Goal: Task Accomplishment & Management: Manage account settings

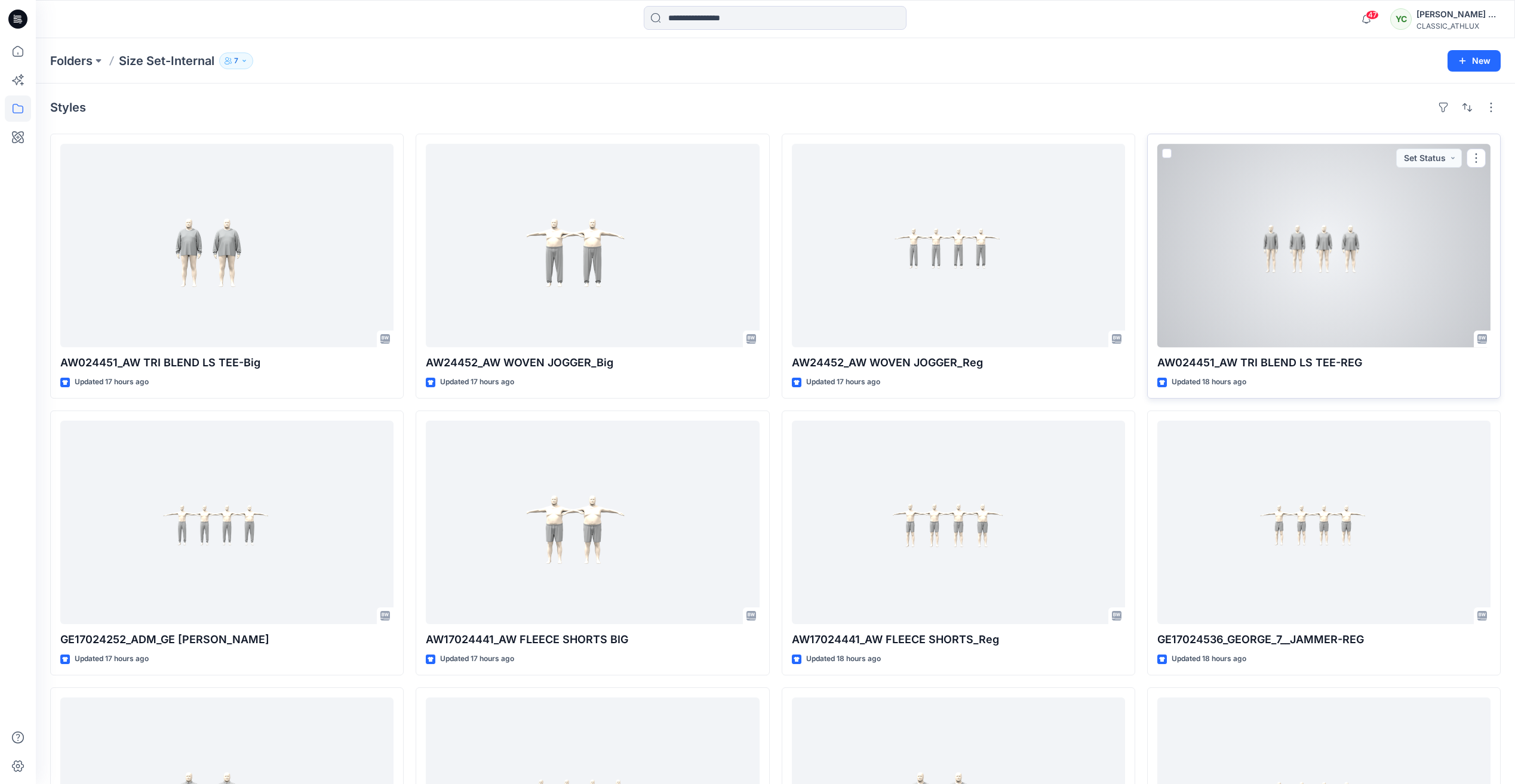
click at [1394, 252] on div at bounding box center [1324, 246] width 334 height 204
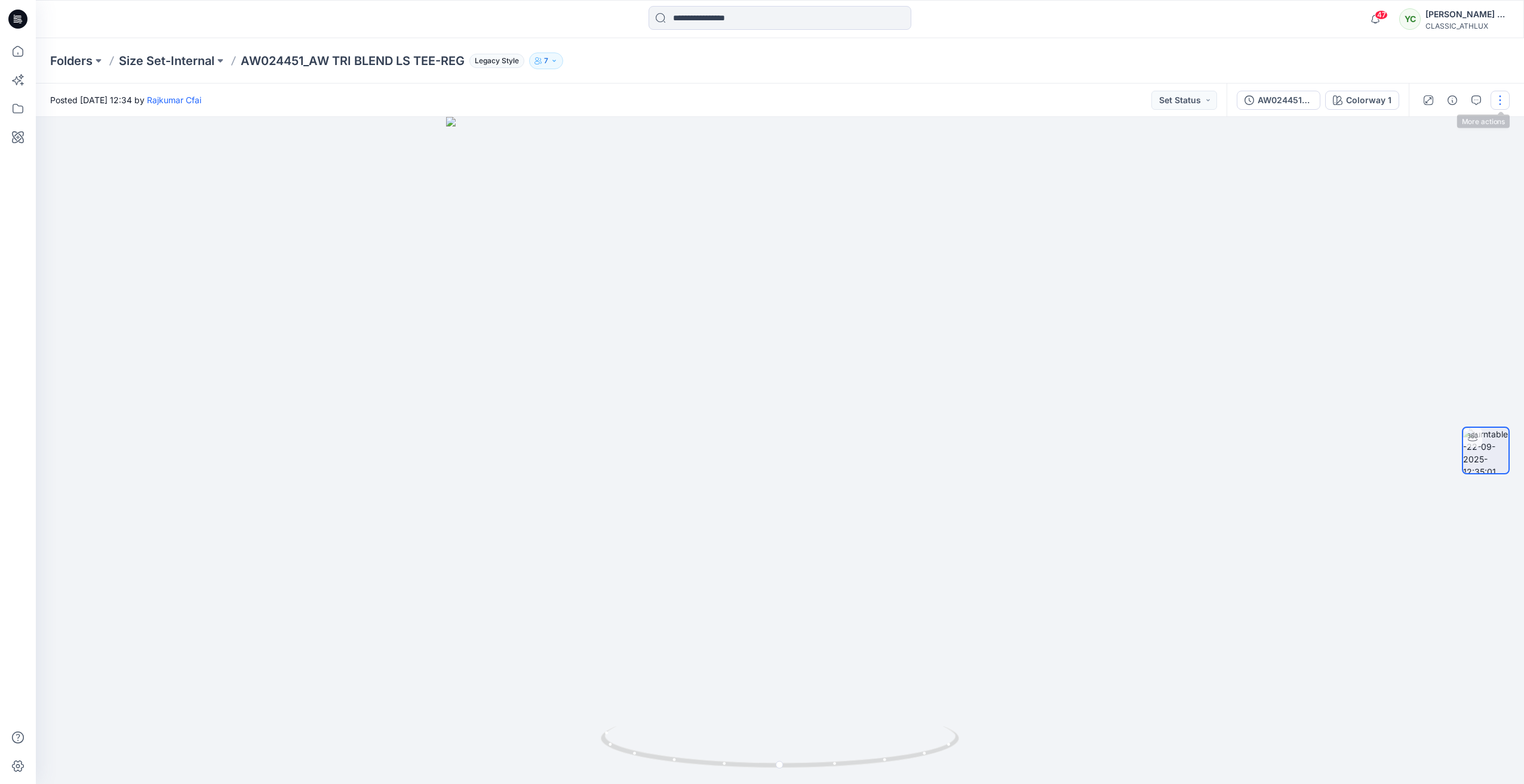
click at [1501, 102] on button "button" at bounding box center [1500, 100] width 19 height 19
click at [1423, 164] on p "Edit" at bounding box center [1424, 165] width 15 height 13
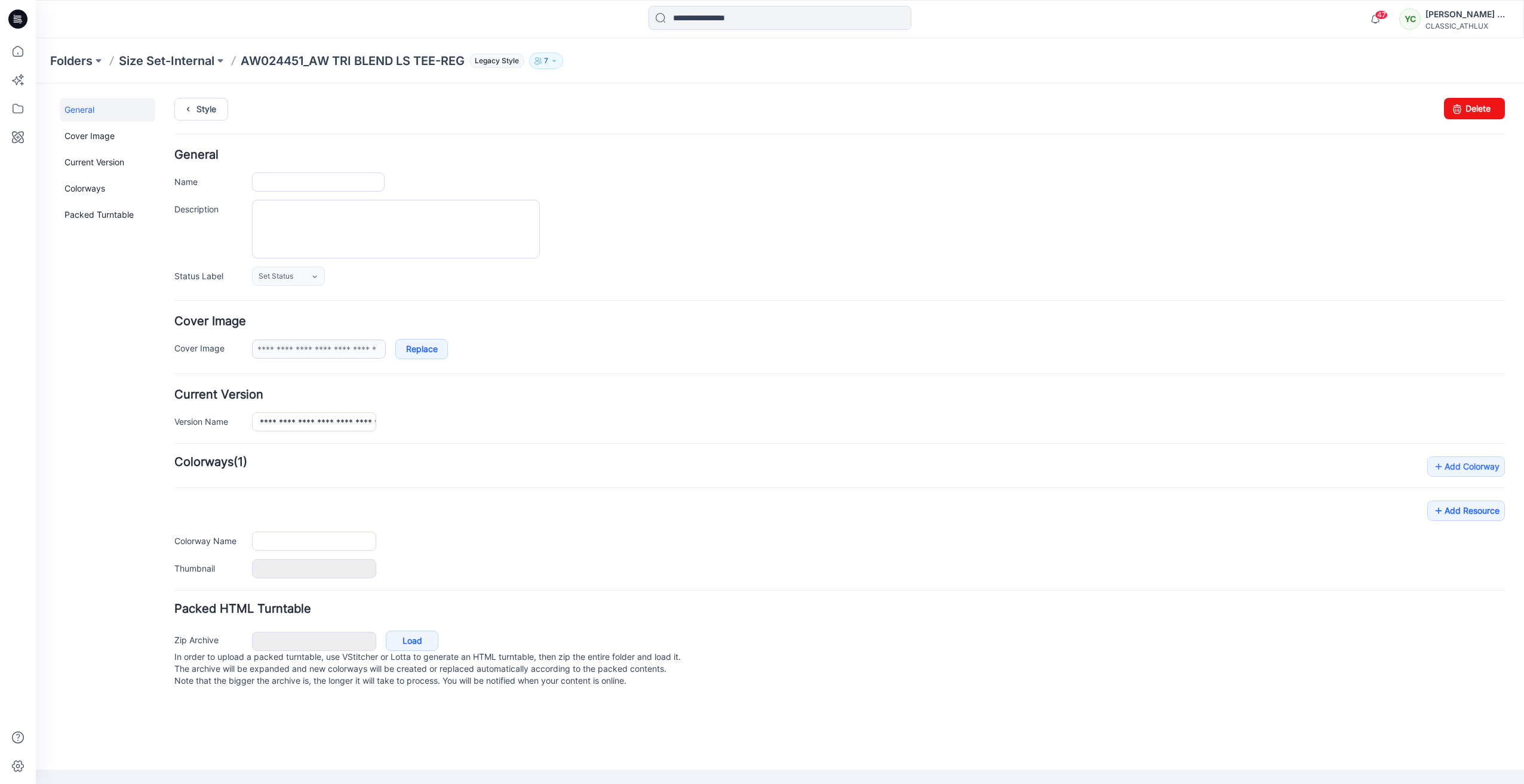
type input "**********"
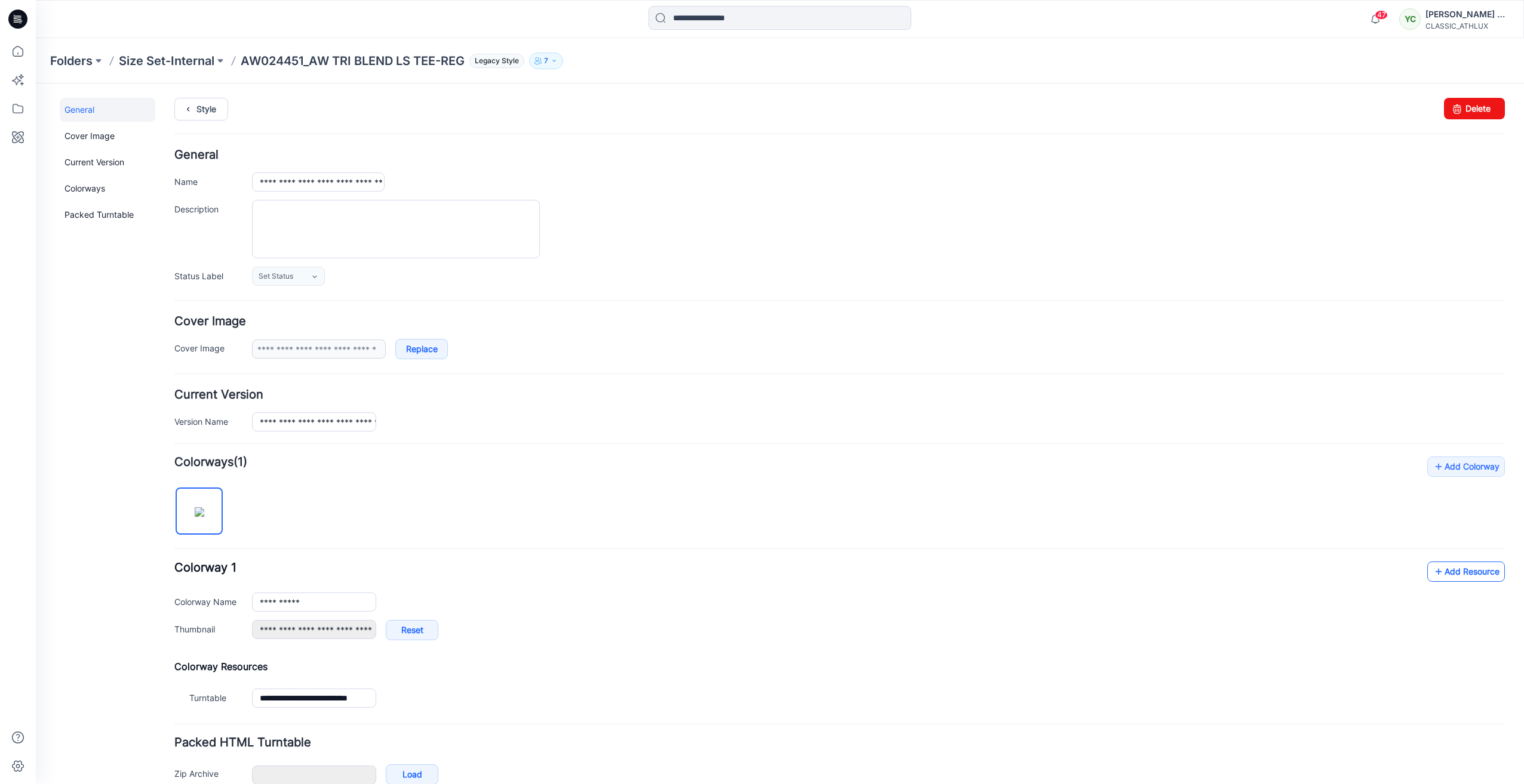
click at [1464, 568] on link "Add Resource" at bounding box center [1465, 572] width 78 height 20
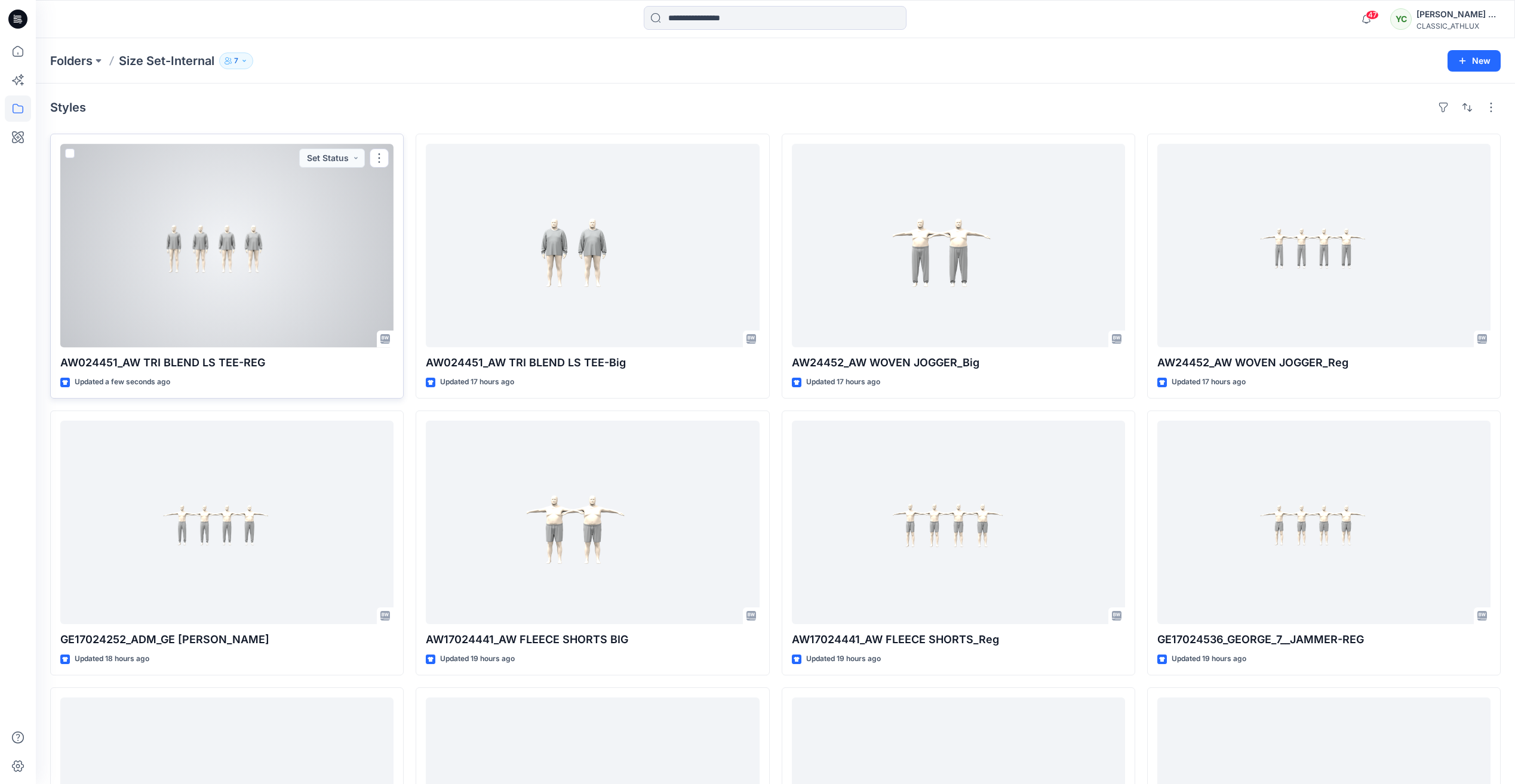
click at [279, 233] on div at bounding box center [227, 246] width 334 height 204
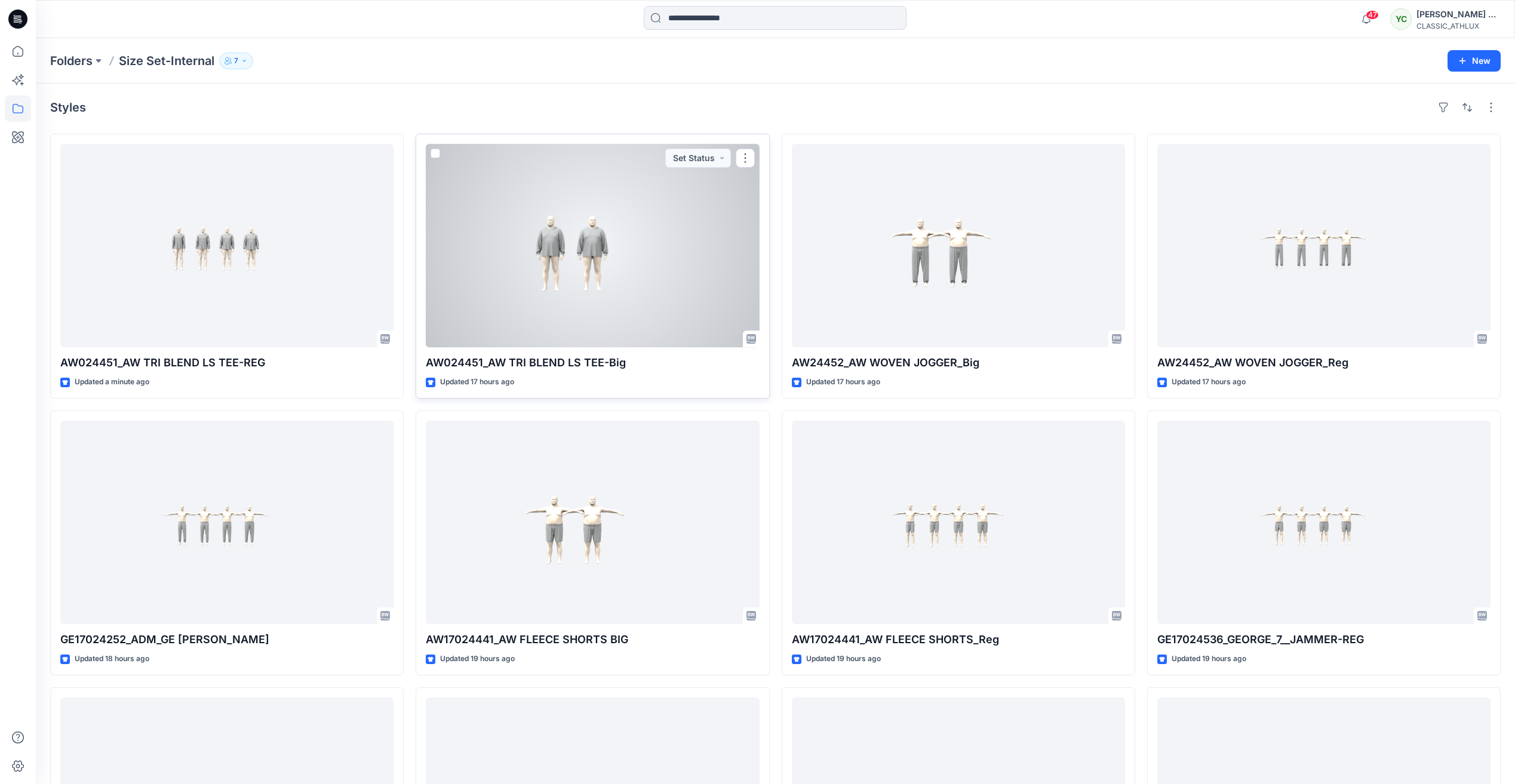
click at [666, 279] on div at bounding box center [592, 246] width 334 height 204
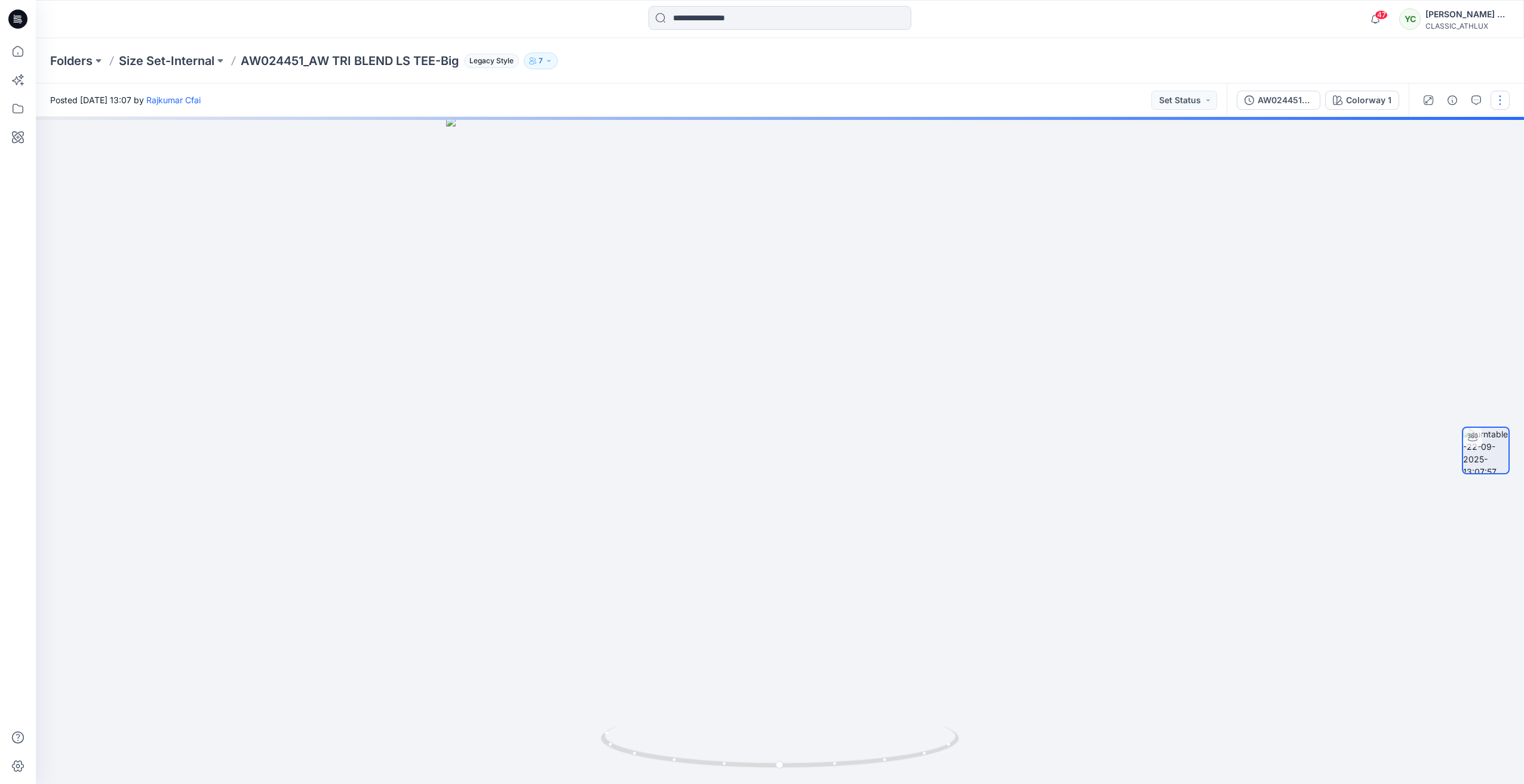
click at [1500, 105] on button "button" at bounding box center [1500, 100] width 19 height 19
click at [1466, 166] on button "Edit" at bounding box center [1449, 166] width 110 height 22
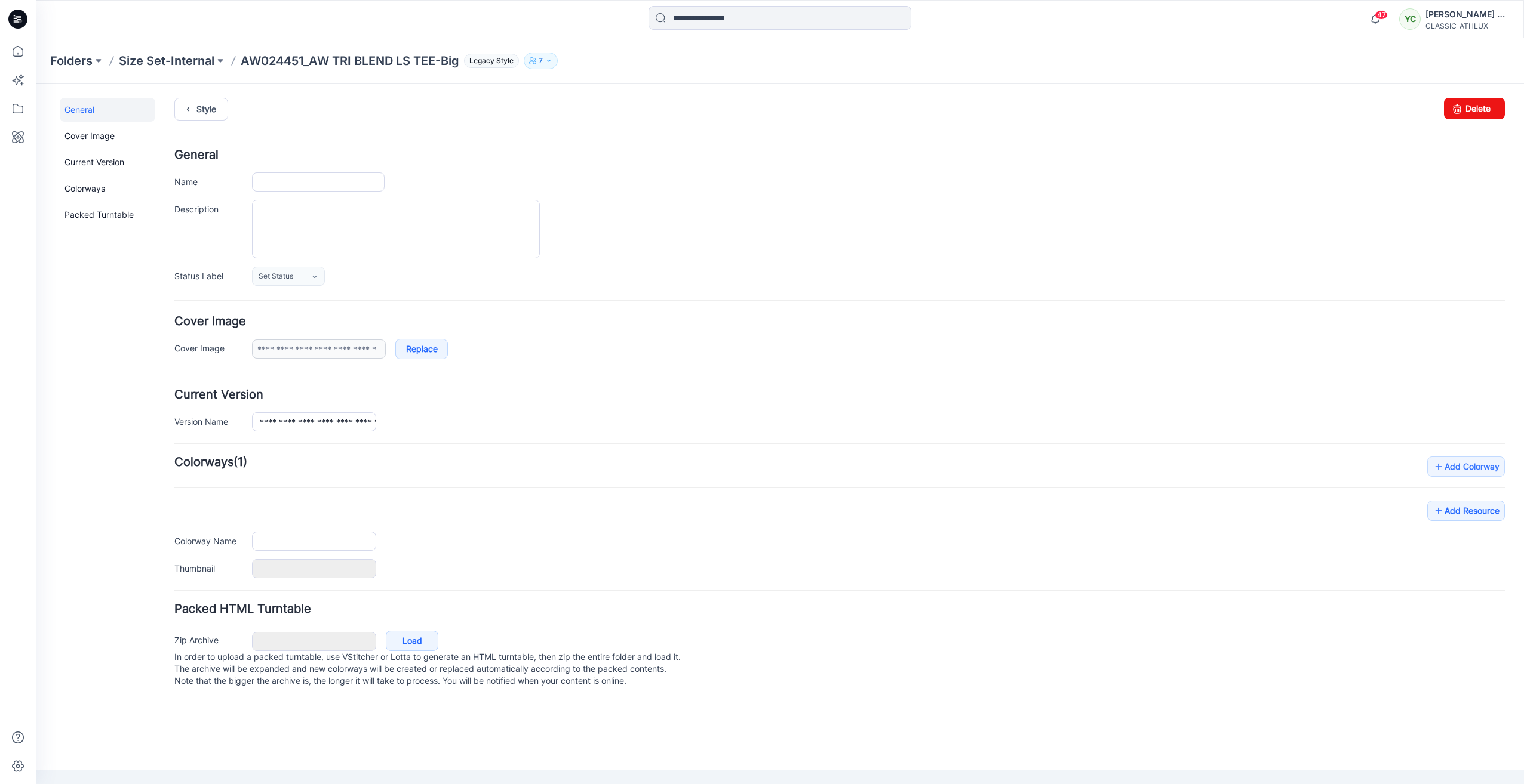
type input "**********"
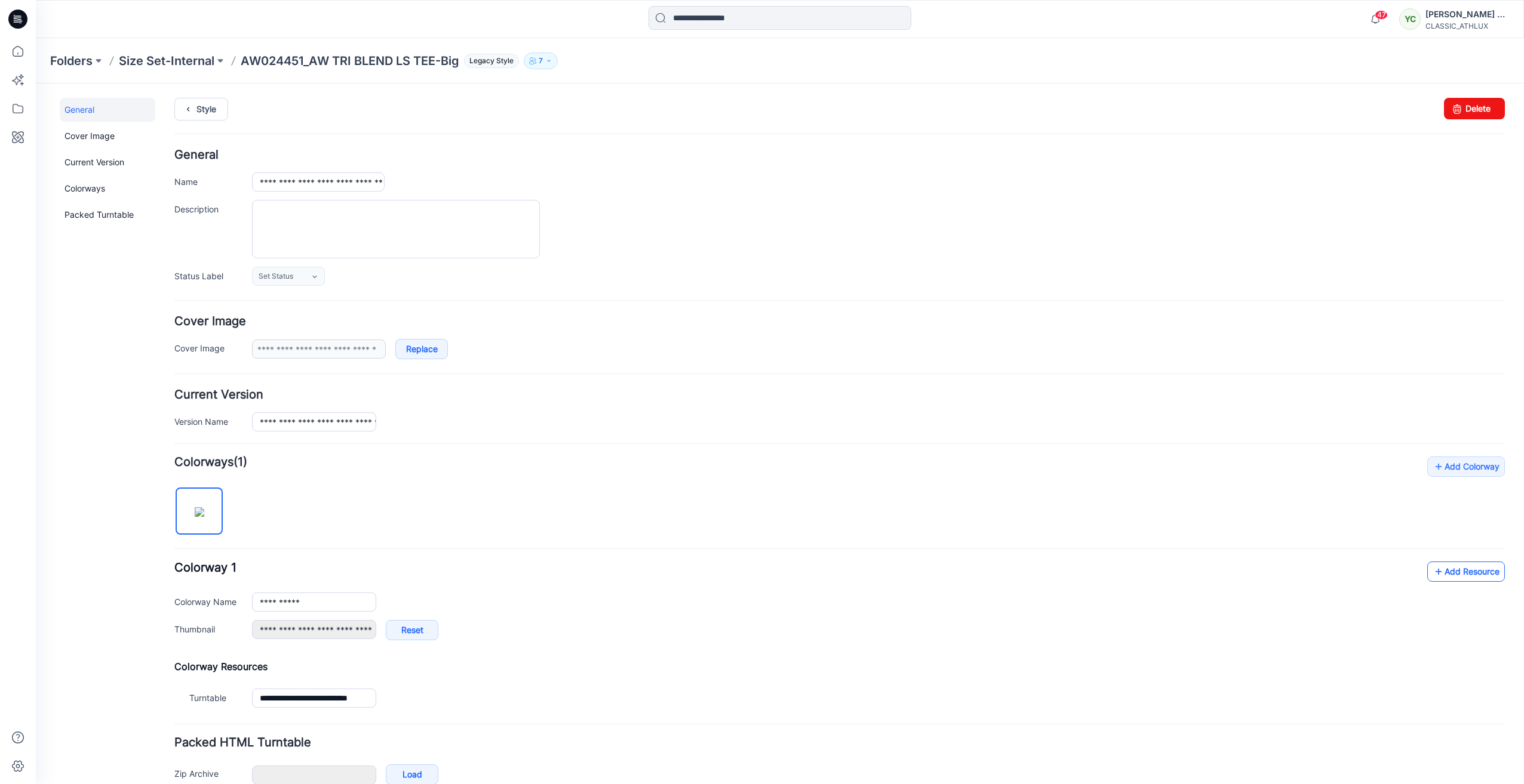
click at [1472, 570] on link "Add Resource" at bounding box center [1465, 572] width 78 height 20
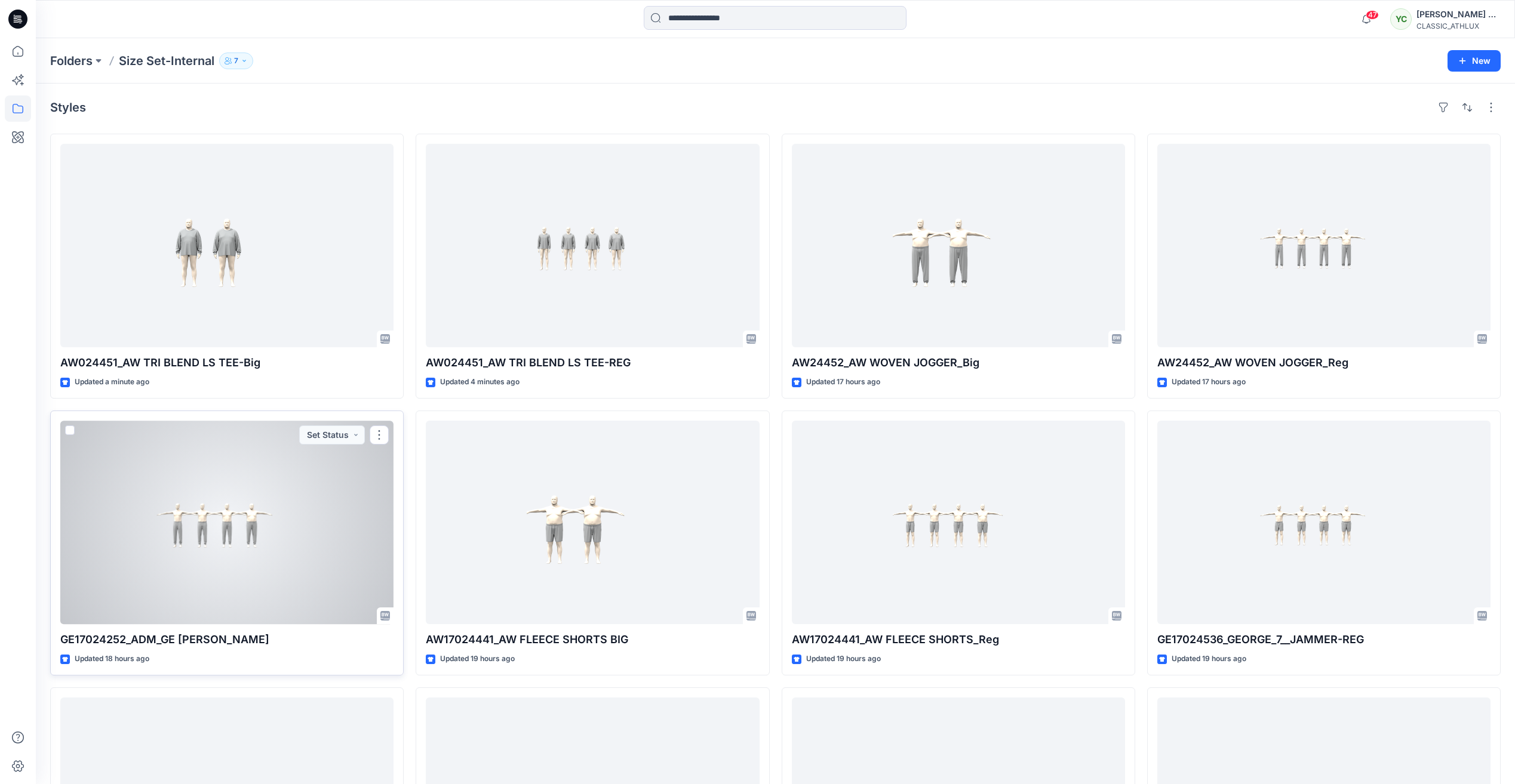
click at [287, 485] on div at bounding box center [227, 523] width 334 height 204
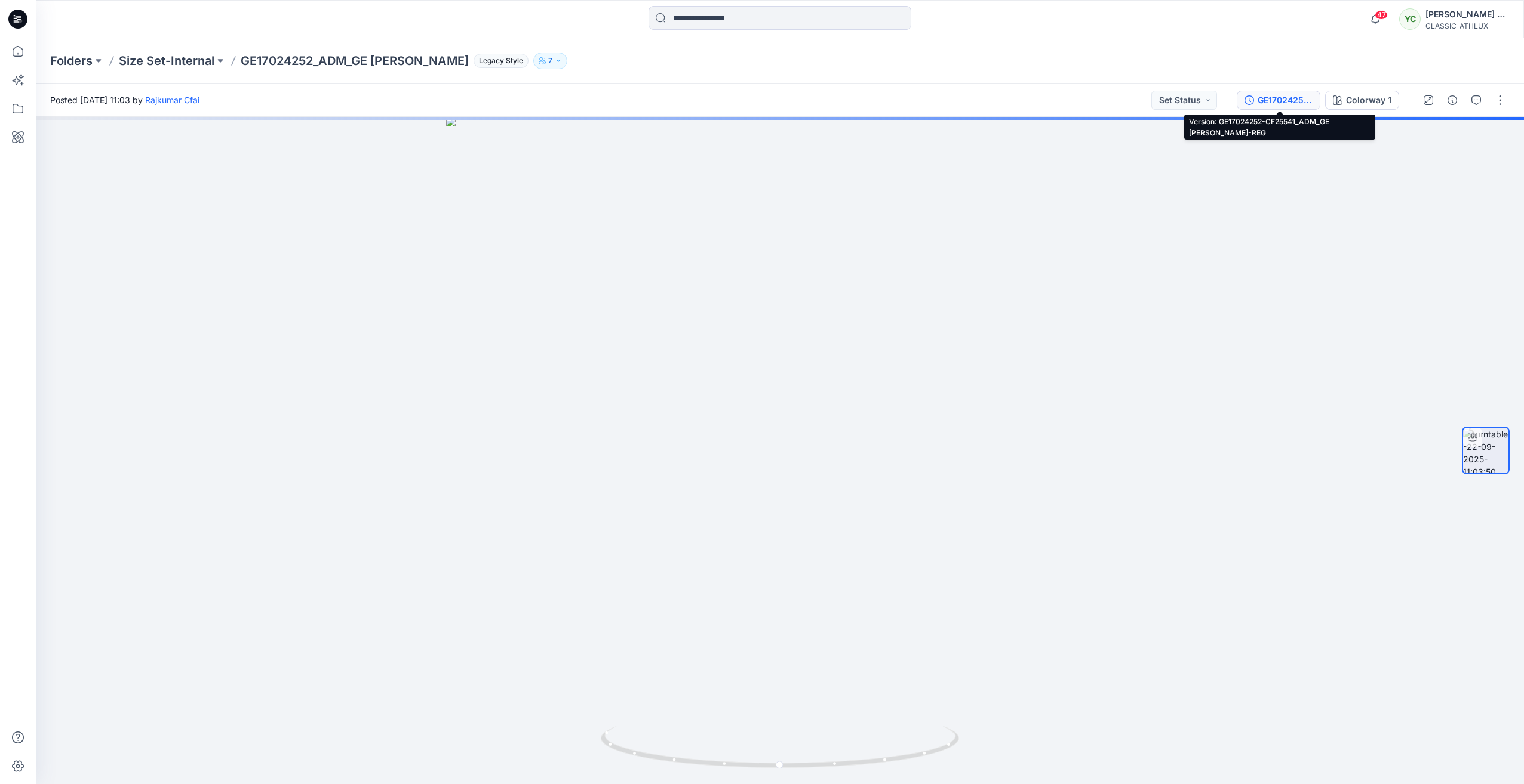
click at [1275, 97] on div "GE17024252-CF25541_ADM_GE [PERSON_NAME]-REG" at bounding box center [1285, 100] width 55 height 13
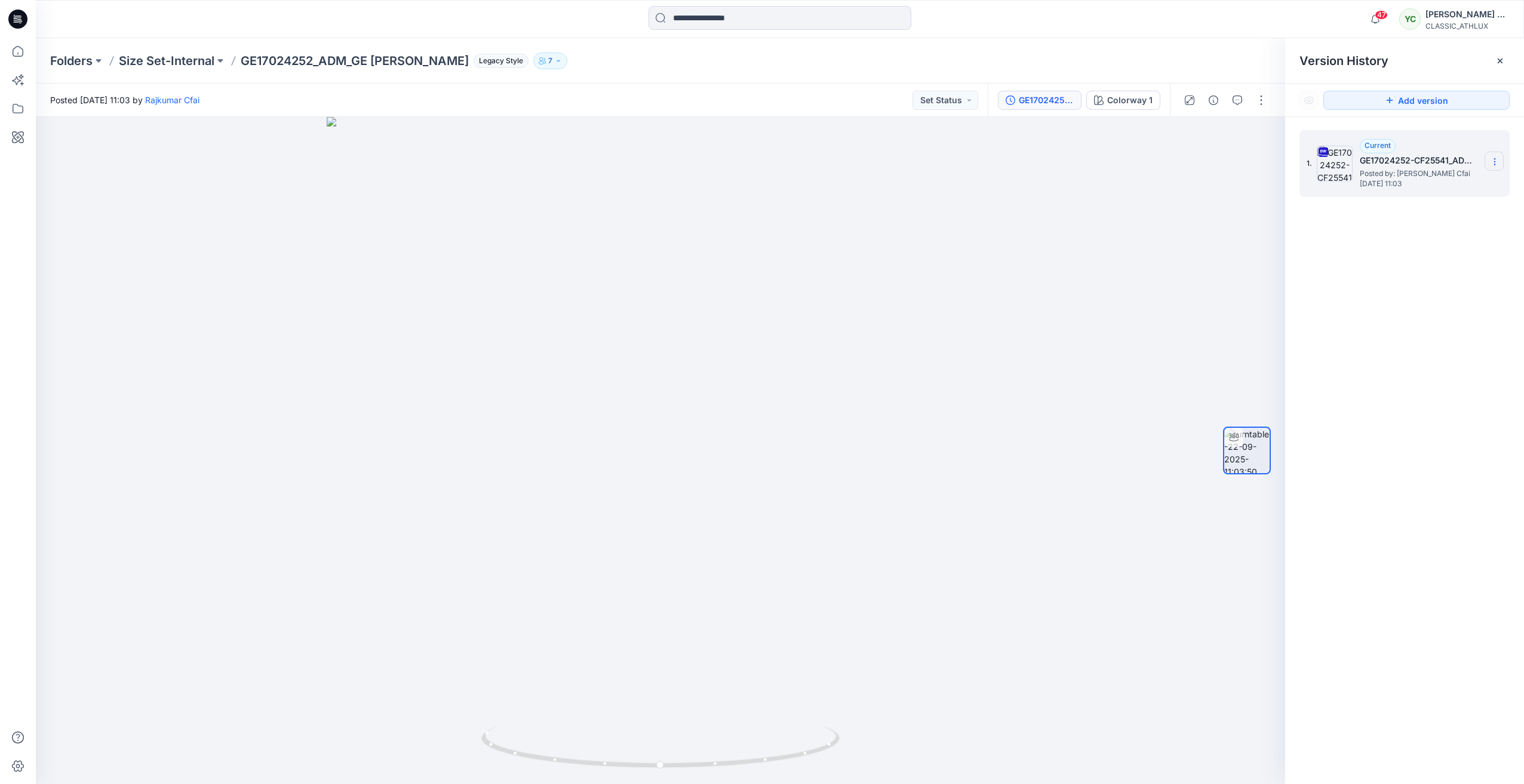
click at [1496, 162] on icon at bounding box center [1494, 161] width 9 height 9
click at [1468, 186] on span "Download Source BW File" at bounding box center [1435, 185] width 100 height 14
